Goal: Task Accomplishment & Management: Manage account settings

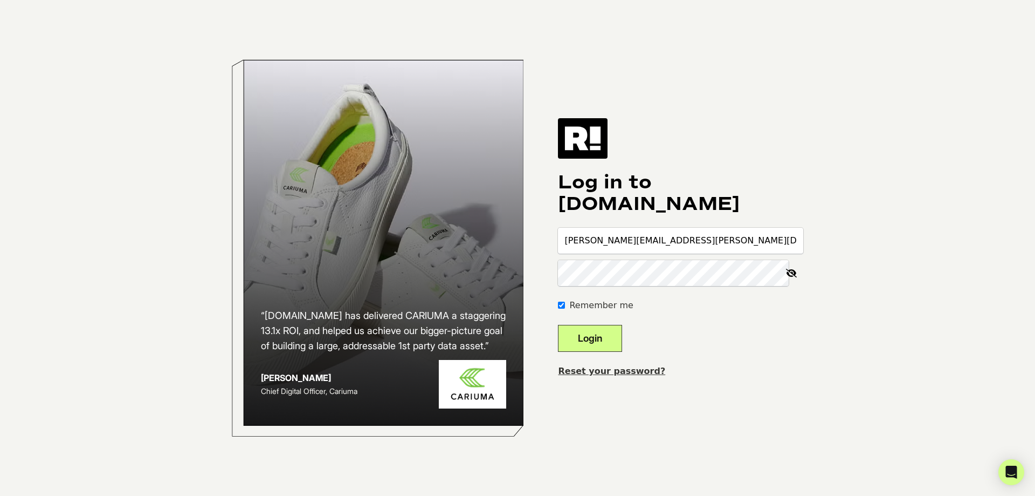
click at [644, 248] on input "[PERSON_NAME][EMAIL_ADDRESS][PERSON_NAME][DOMAIN_NAME]" at bounding box center [680, 241] width 245 height 26
click at [643, 249] on input "[PERSON_NAME][EMAIL_ADDRESS][PERSON_NAME][DOMAIN_NAME]" at bounding box center [680, 241] width 245 height 26
click at [644, 247] on input "[PERSON_NAME][EMAIL_ADDRESS][PERSON_NAME][DOMAIN_NAME]" at bounding box center [680, 241] width 245 height 26
click at [644, 246] on input "[PERSON_NAME][EMAIL_ADDRESS][PERSON_NAME][DOMAIN_NAME]" at bounding box center [680, 241] width 245 height 26
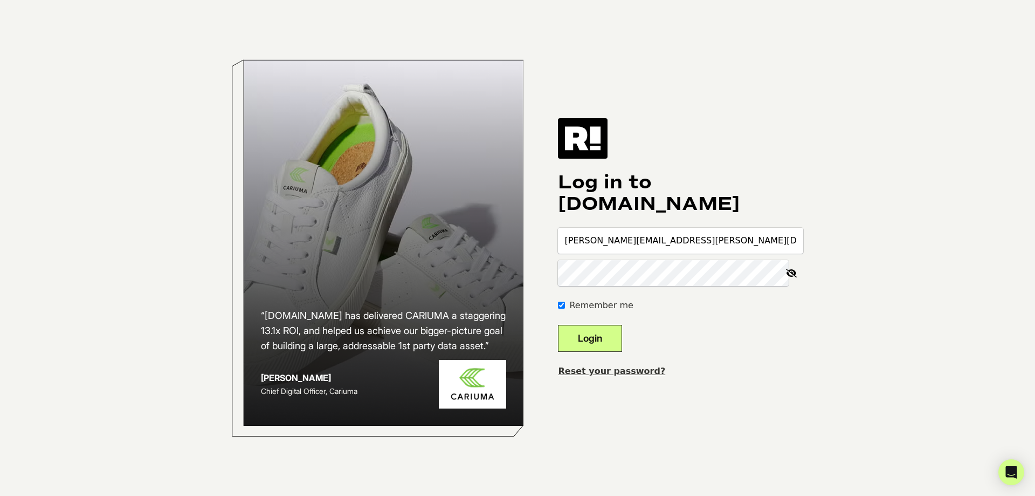
click at [645, 246] on input "[PERSON_NAME][EMAIL_ADDRESS][PERSON_NAME][DOMAIN_NAME]" at bounding box center [680, 241] width 245 height 26
type input "[PERSON_NAME][EMAIL_ADDRESS][PERSON_NAME][DOMAIN_NAME]"
click at [790, 273] on icon at bounding box center [792, 273] width 24 height 26
click at [592, 341] on button "Login" at bounding box center [590, 338] width 64 height 27
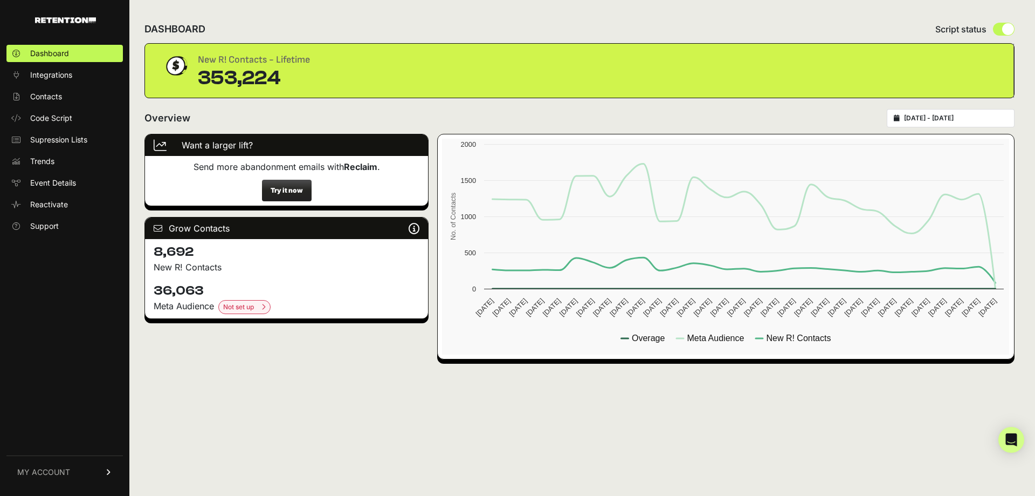
click at [60, 473] on span "MY ACCOUNT" at bounding box center [43, 471] width 53 height 11
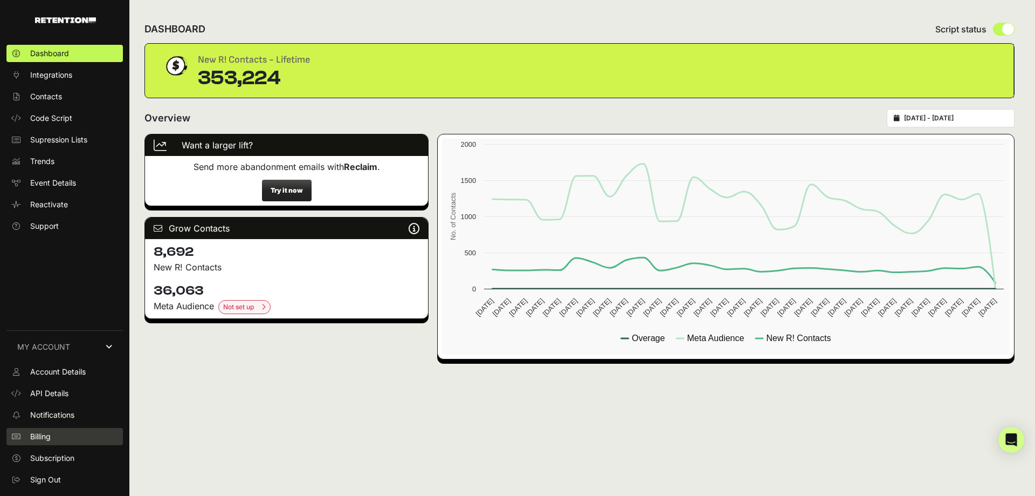
click at [57, 433] on link "Billing" at bounding box center [64, 436] width 116 height 17
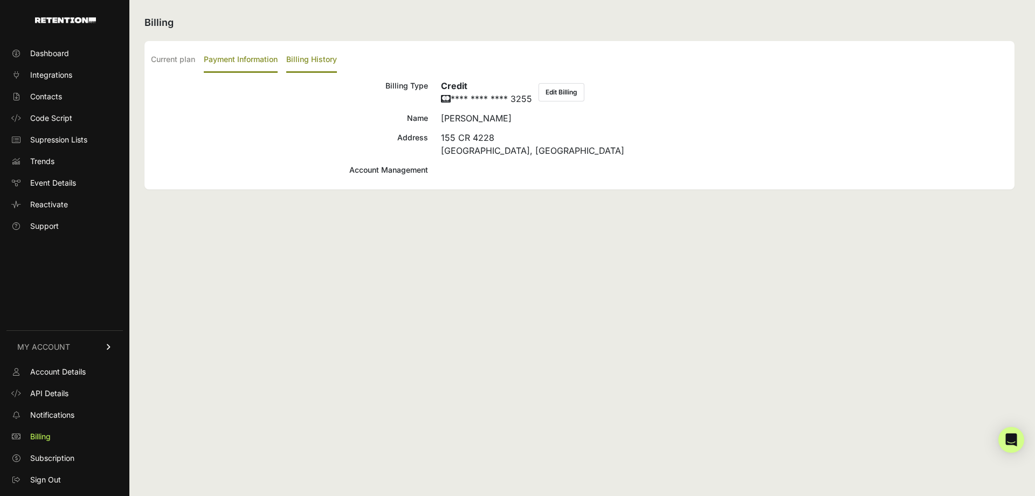
click at [318, 60] on label "Billing History" at bounding box center [311, 59] width 51 height 25
click at [0, 0] on input "Billing History" at bounding box center [0, 0] width 0 height 0
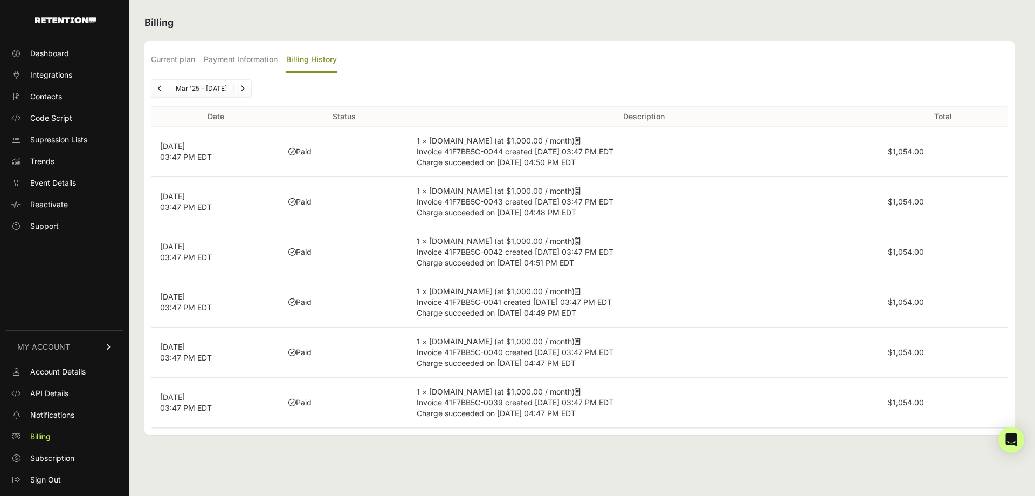
click at [575, 141] on icon at bounding box center [578, 141] width 6 height 8
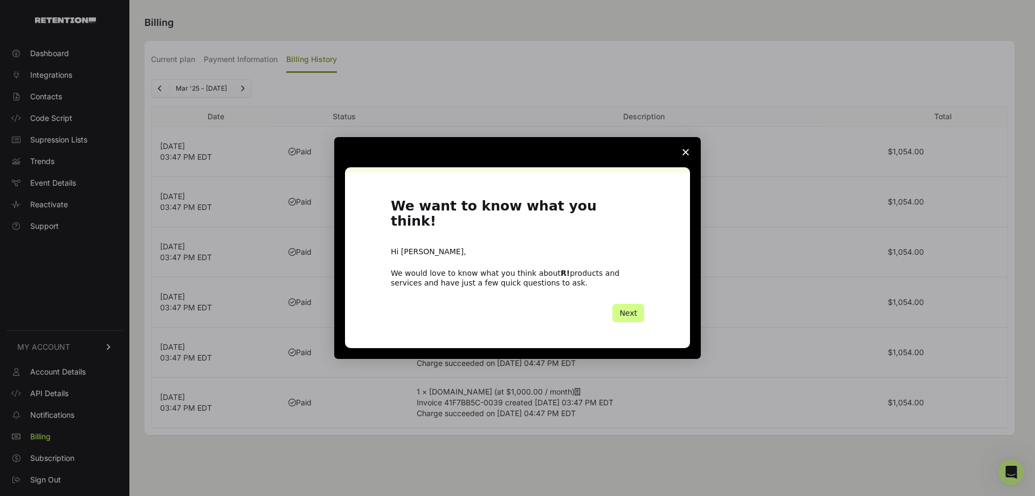
click at [689, 157] on span "Close survey" at bounding box center [686, 152] width 30 height 30
